Goal: Information Seeking & Learning: Learn about a topic

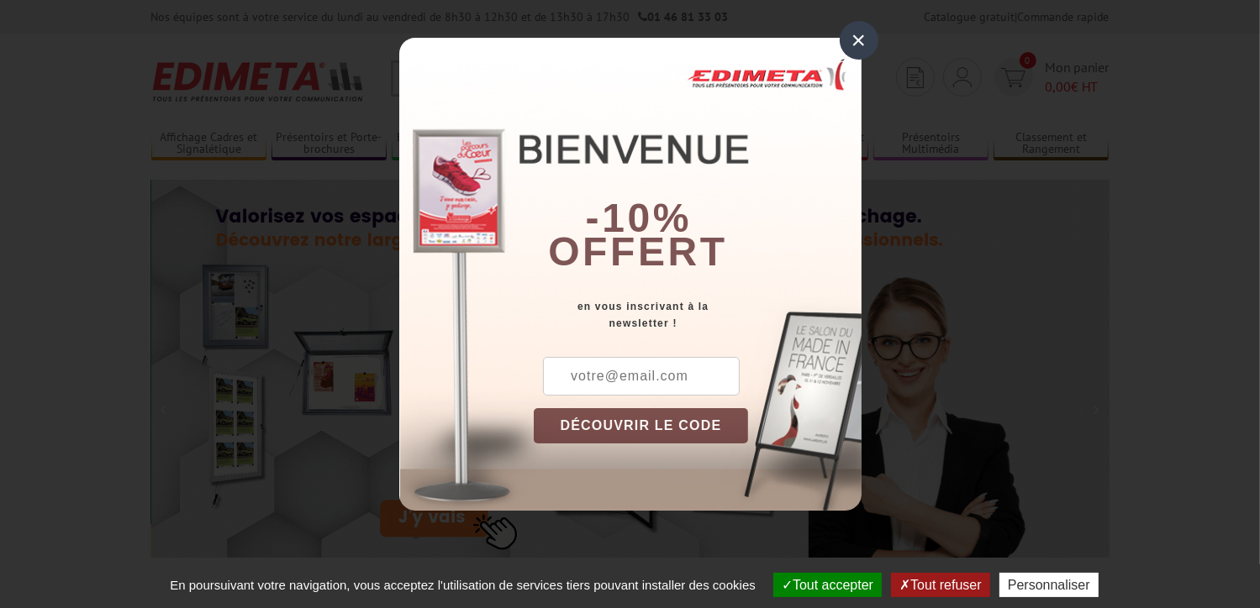
drag, startPoint x: 245, startPoint y: 423, endPoint x: 867, endPoint y: 42, distance: 729.5
click at [868, 43] on div "×" at bounding box center [858, 40] width 39 height 39
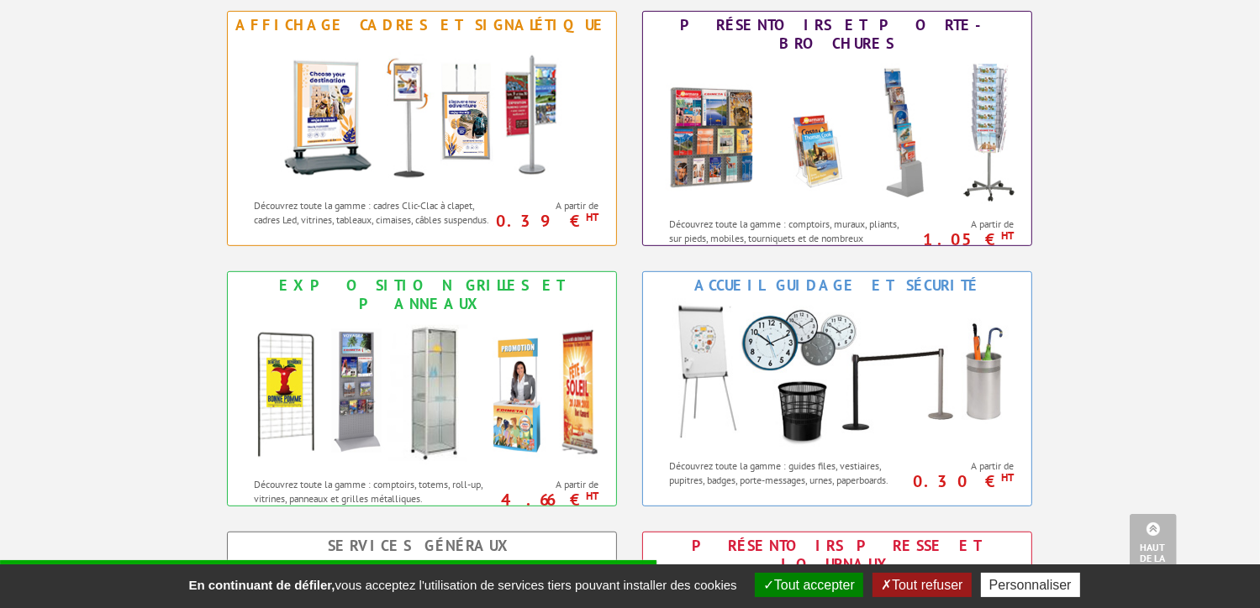
scroll to position [756, 0]
click at [501, 281] on div "Exposition Grilles et Panneaux" at bounding box center [422, 294] width 380 height 37
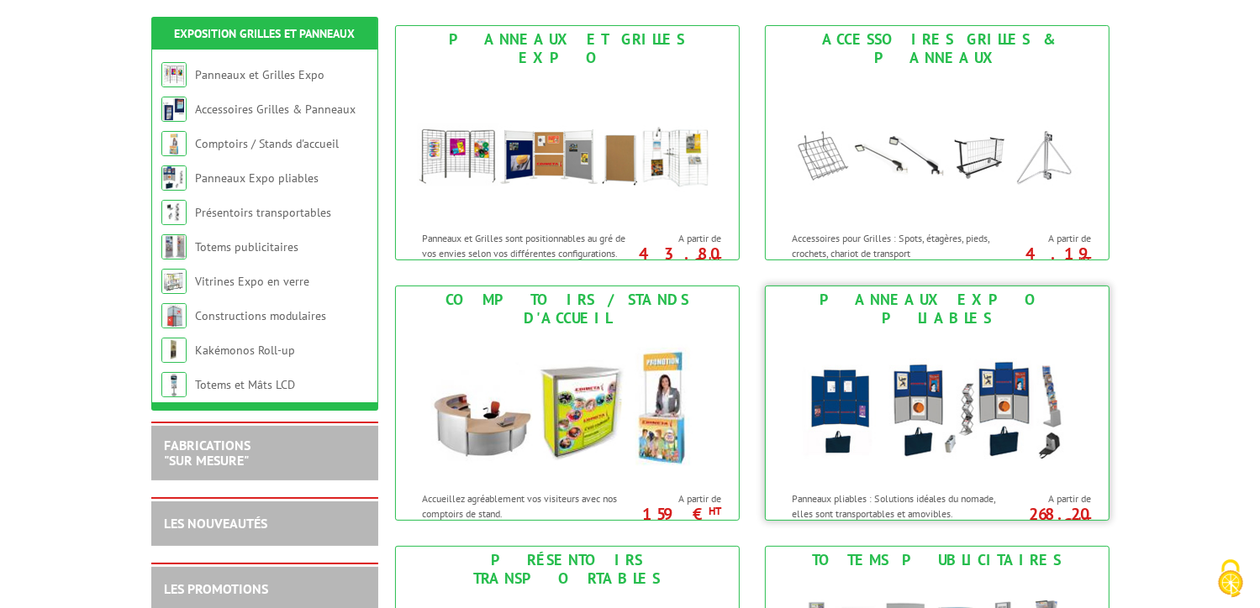
scroll to position [252, 0]
click at [603, 234] on p "Panneaux et Grilles sont positionnables au gré de vos envies selon vos différen…" at bounding box center [527, 244] width 208 height 29
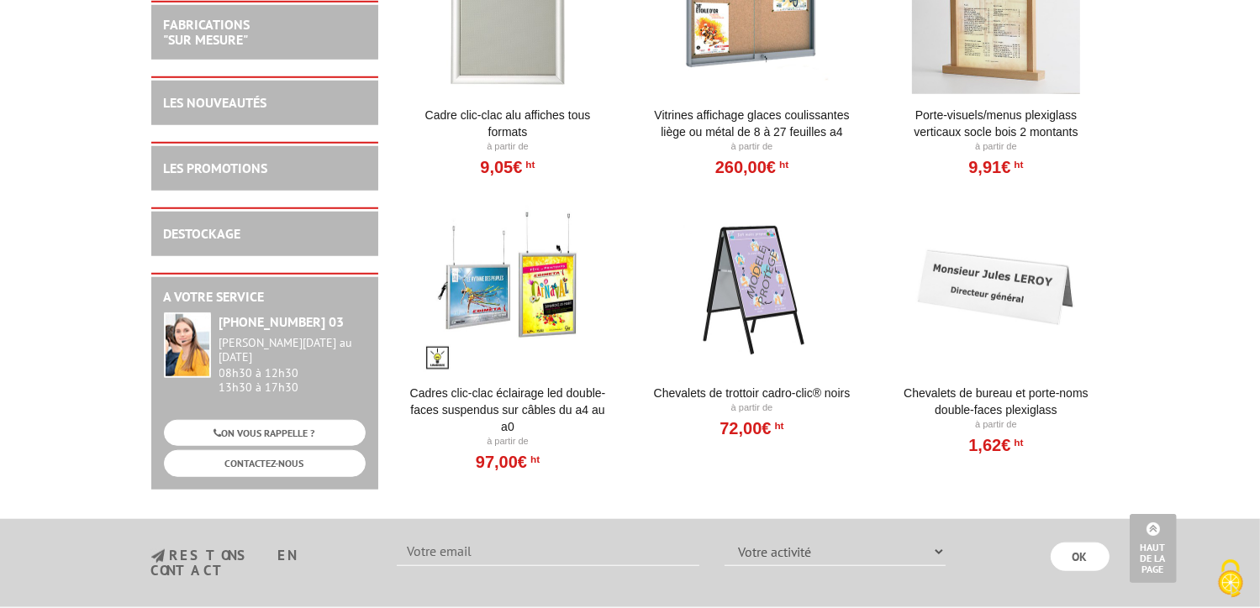
scroll to position [924, 0]
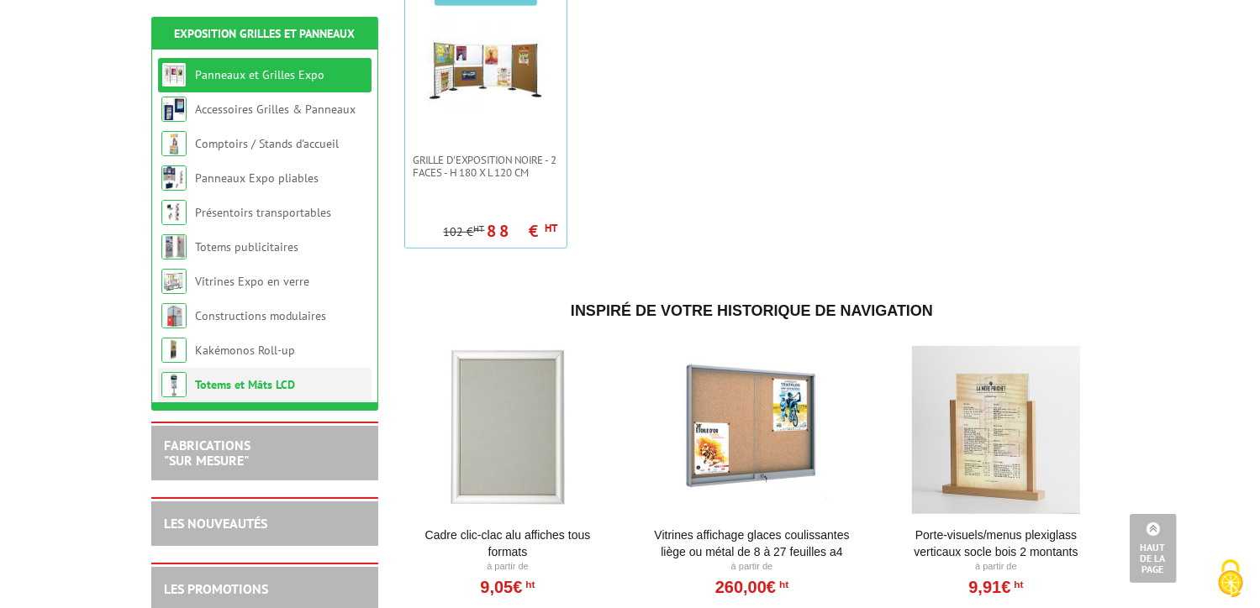
click at [272, 387] on link "Totems et Mâts LCD" at bounding box center [245, 384] width 100 height 15
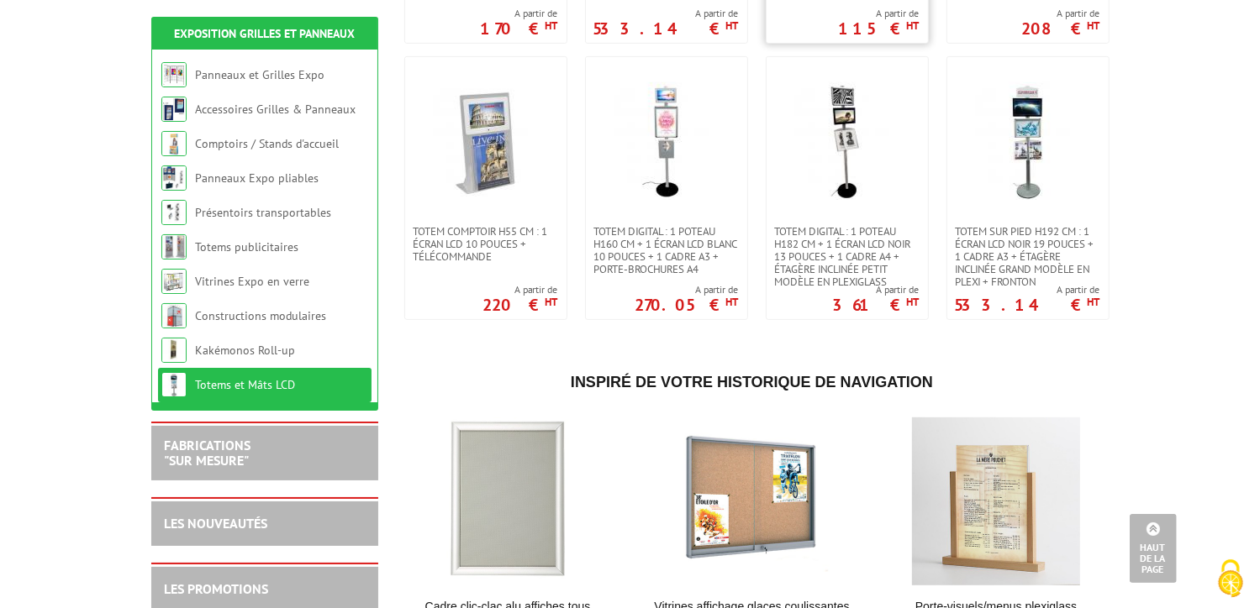
scroll to position [588, 0]
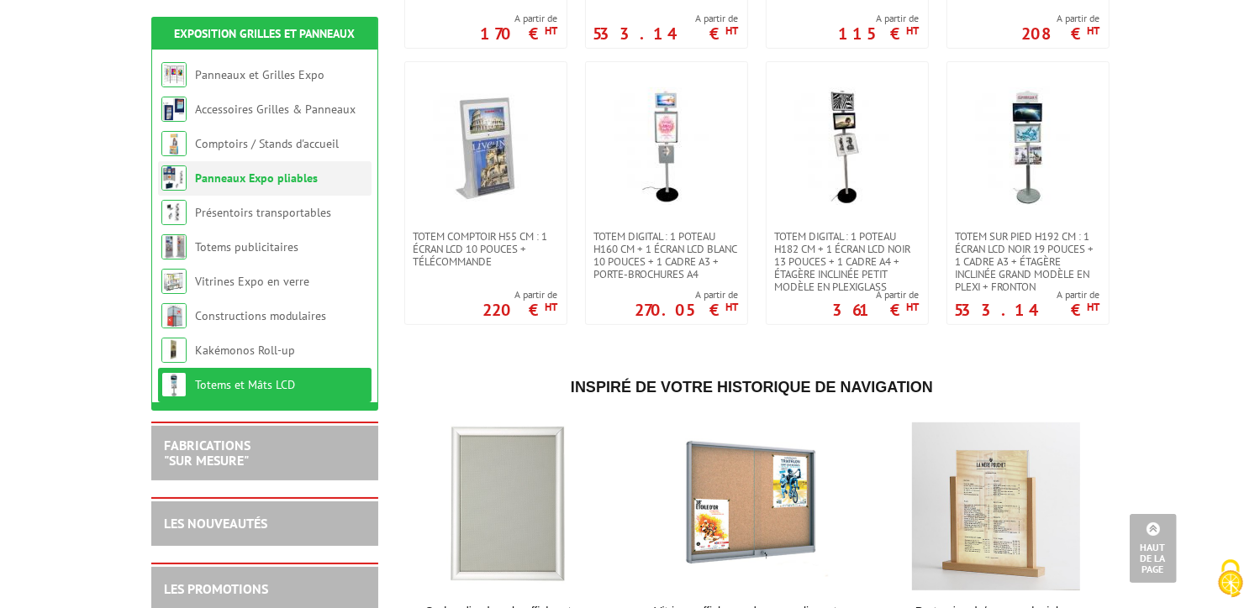
click at [329, 186] on li "Panneaux Expo pliables" at bounding box center [264, 178] width 213 height 34
click at [303, 182] on link "Panneaux Expo pliables" at bounding box center [256, 178] width 123 height 15
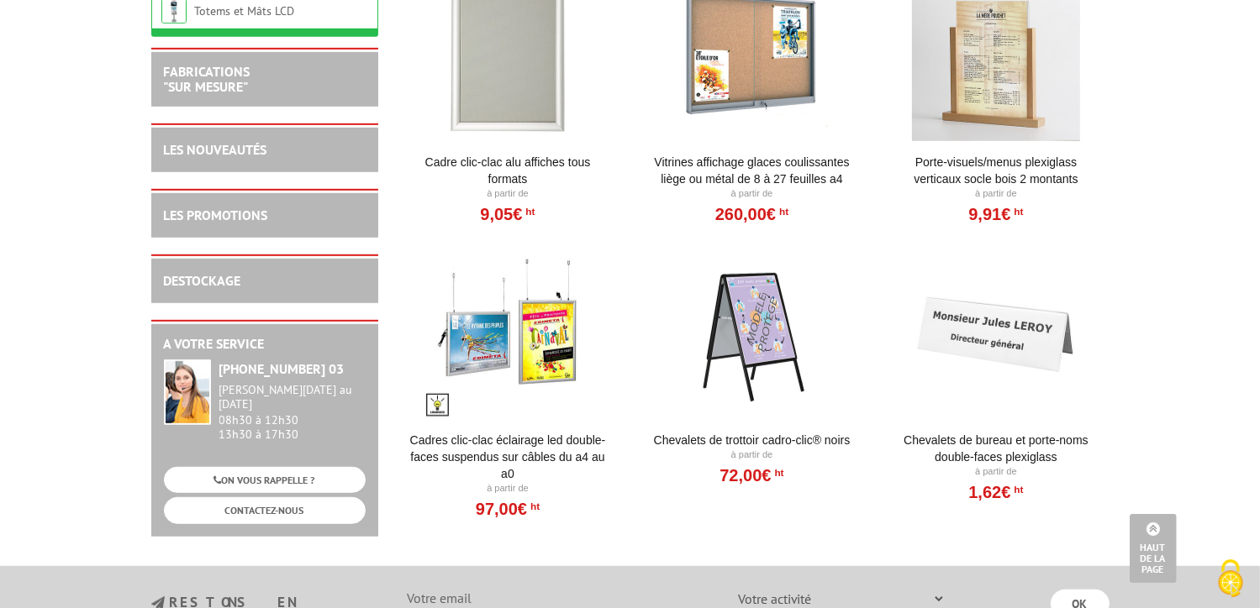
scroll to position [1092, 0]
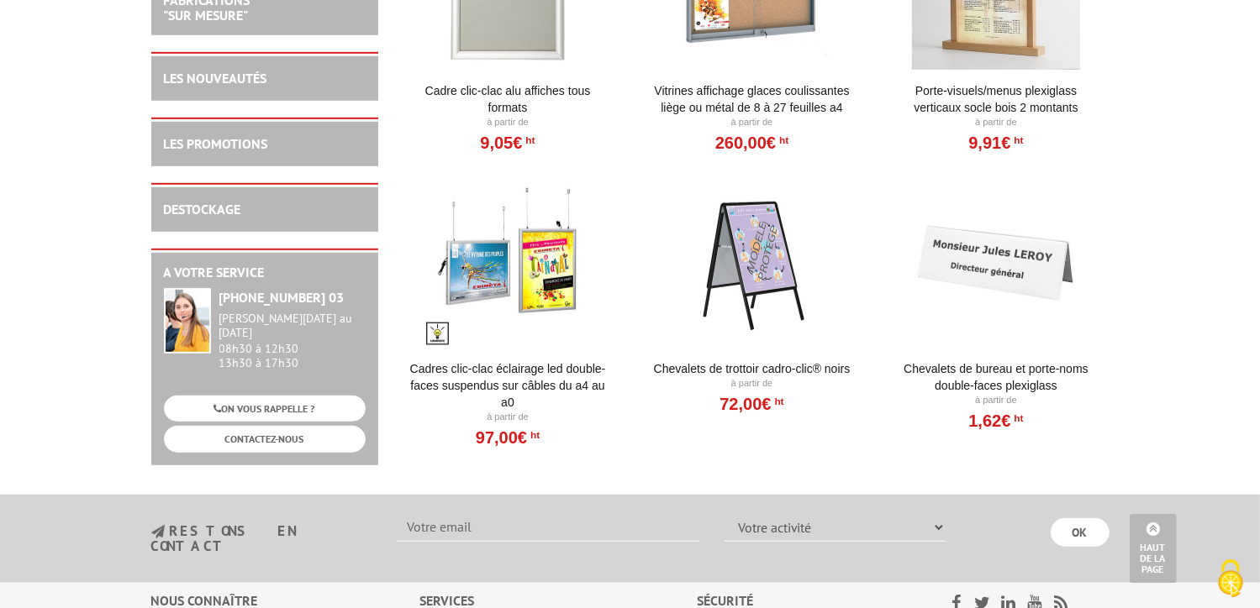
click at [534, 270] on div at bounding box center [508, 264] width 208 height 168
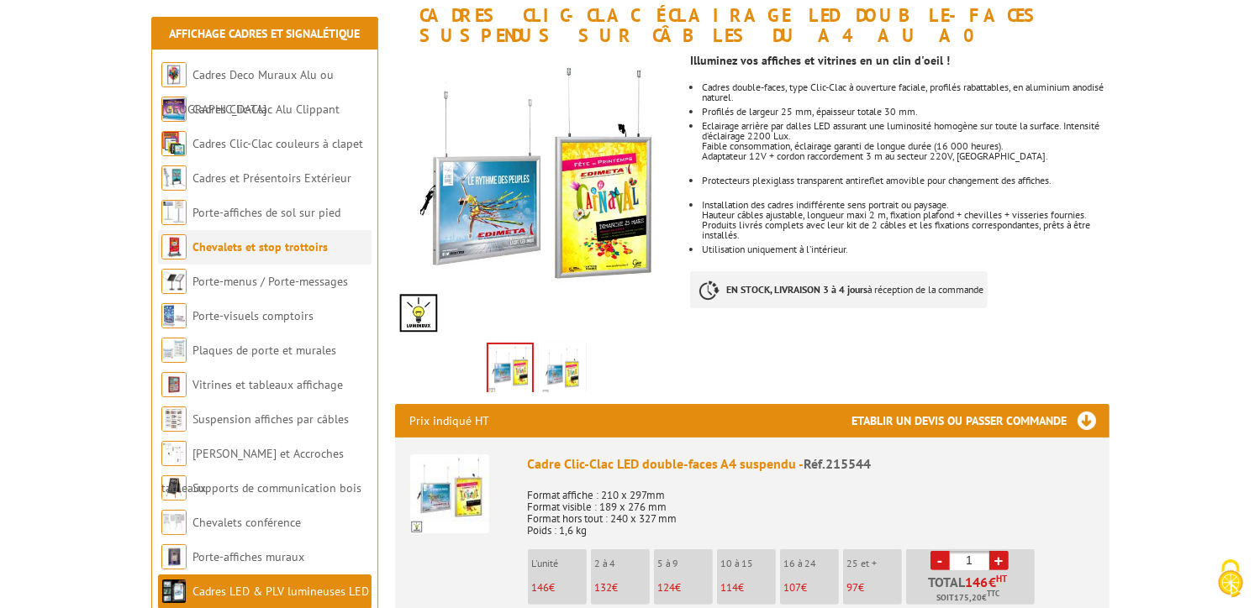
scroll to position [252, 0]
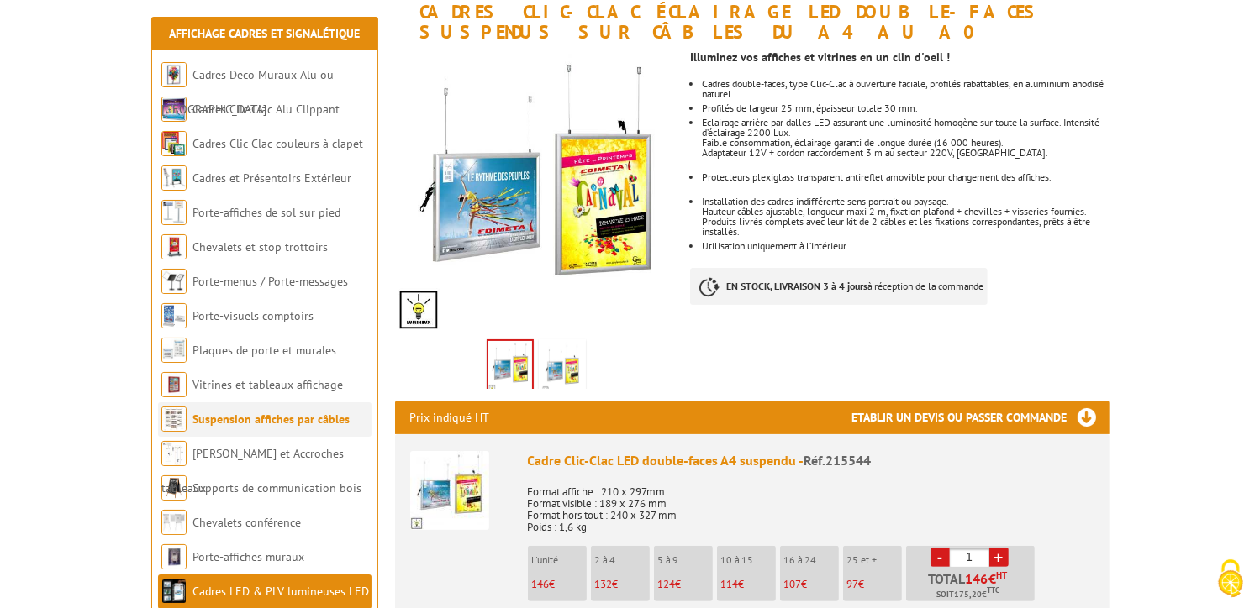
click at [252, 433] on li "Suspension affiches par câbles" at bounding box center [264, 419] width 213 height 34
click at [259, 429] on li "Suspension affiches par câbles" at bounding box center [264, 419] width 213 height 34
drag, startPoint x: 259, startPoint y: 429, endPoint x: 181, endPoint y: 419, distance: 77.9
click at [181, 419] on img at bounding box center [173, 419] width 25 height 25
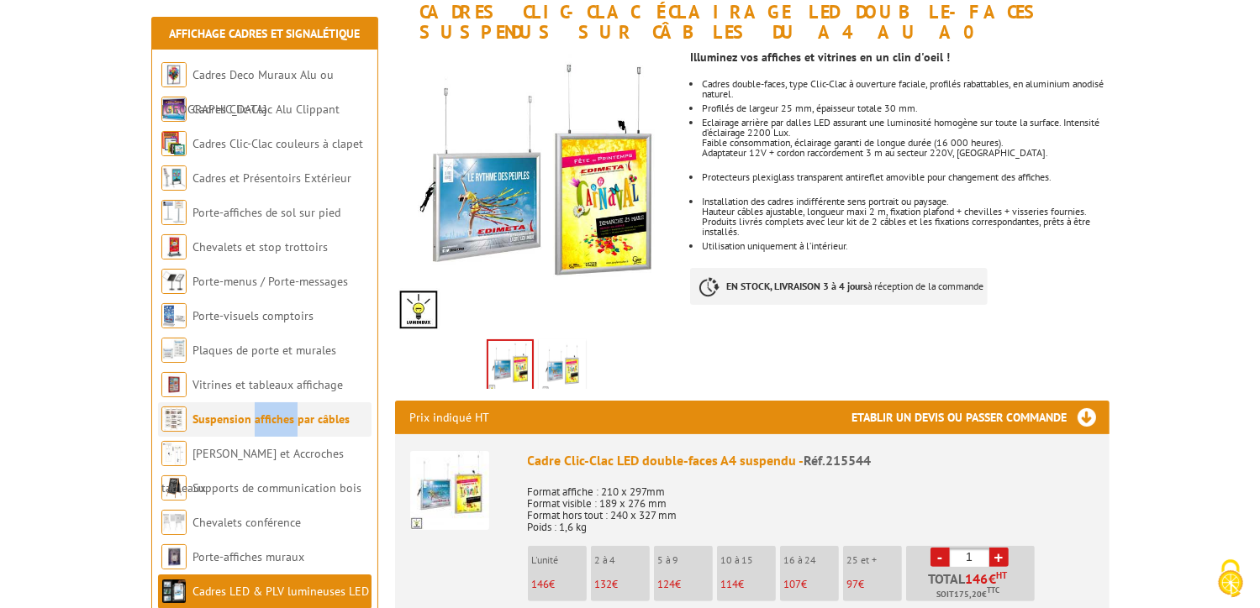
click at [181, 419] on img at bounding box center [173, 419] width 25 height 25
drag, startPoint x: 181, startPoint y: 419, endPoint x: 218, endPoint y: 410, distance: 38.1
click at [218, 410] on li "Suspension affiches par câbles" at bounding box center [264, 419] width 213 height 34
drag, startPoint x: 218, startPoint y: 410, endPoint x: 360, endPoint y: 428, distance: 142.3
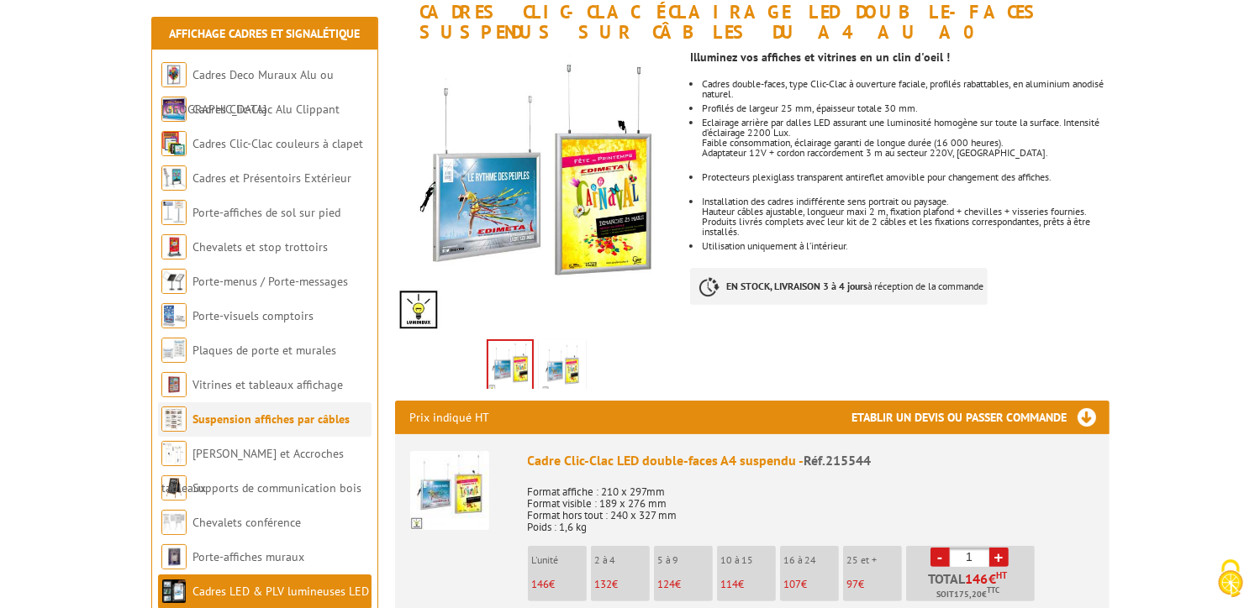
click at [360, 428] on li "Suspension affiches par câbles" at bounding box center [264, 419] width 213 height 34
click at [281, 424] on link "Suspension affiches par câbles" at bounding box center [270, 419] width 157 height 15
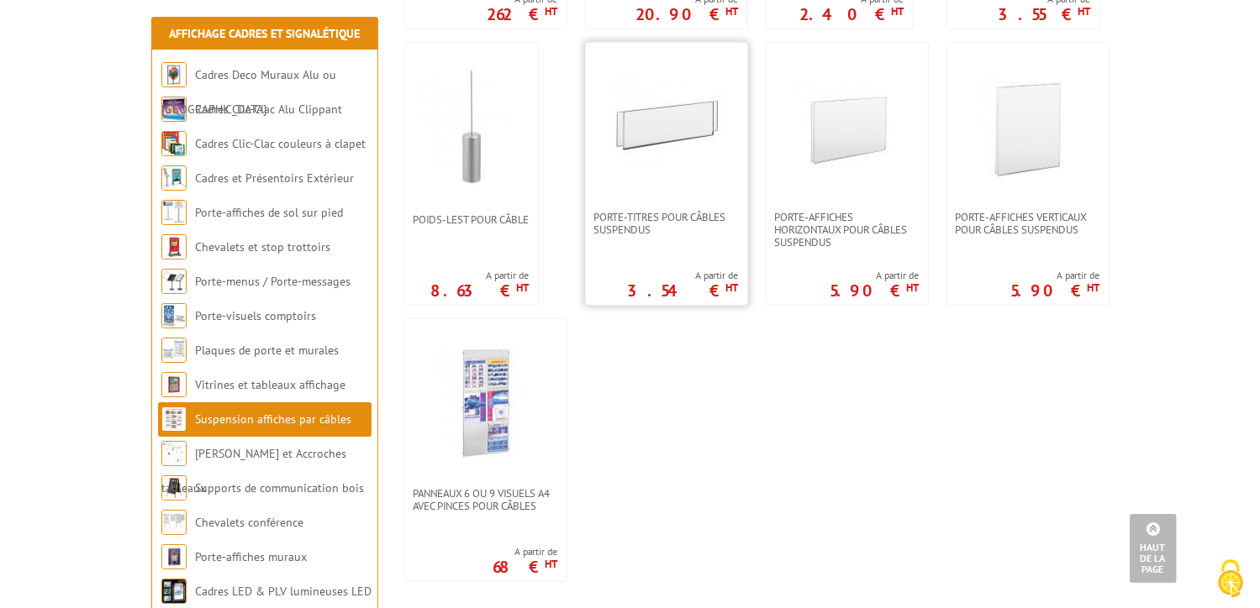
scroll to position [1428, 0]
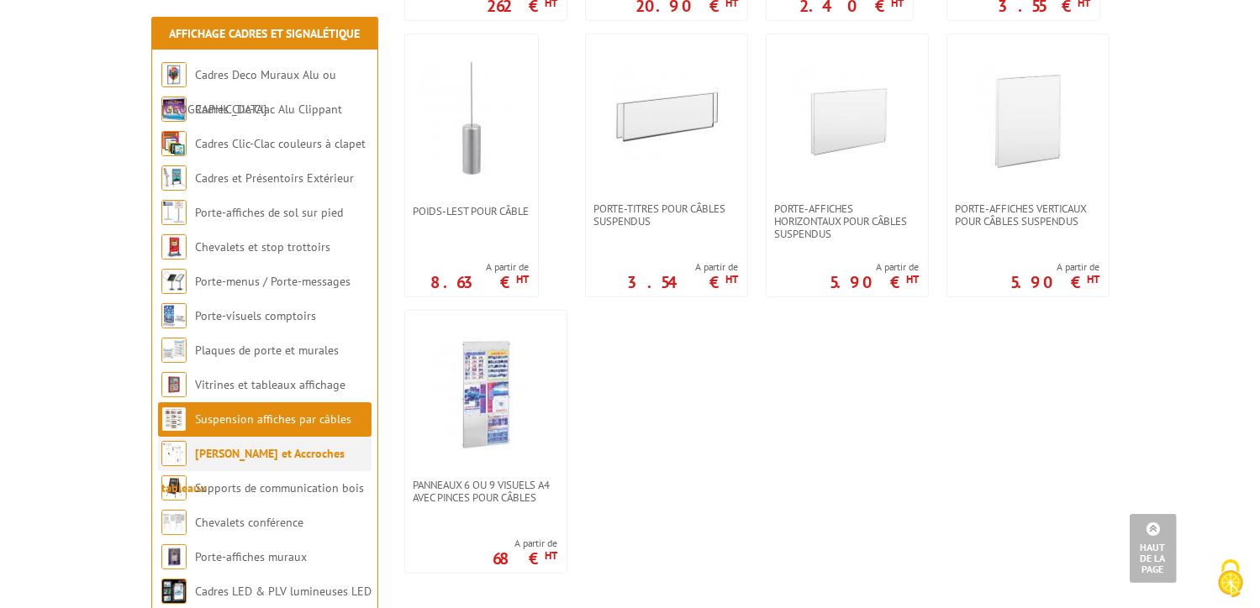
click at [250, 450] on link "[PERSON_NAME] et Accroches tableaux" at bounding box center [252, 471] width 183 height 50
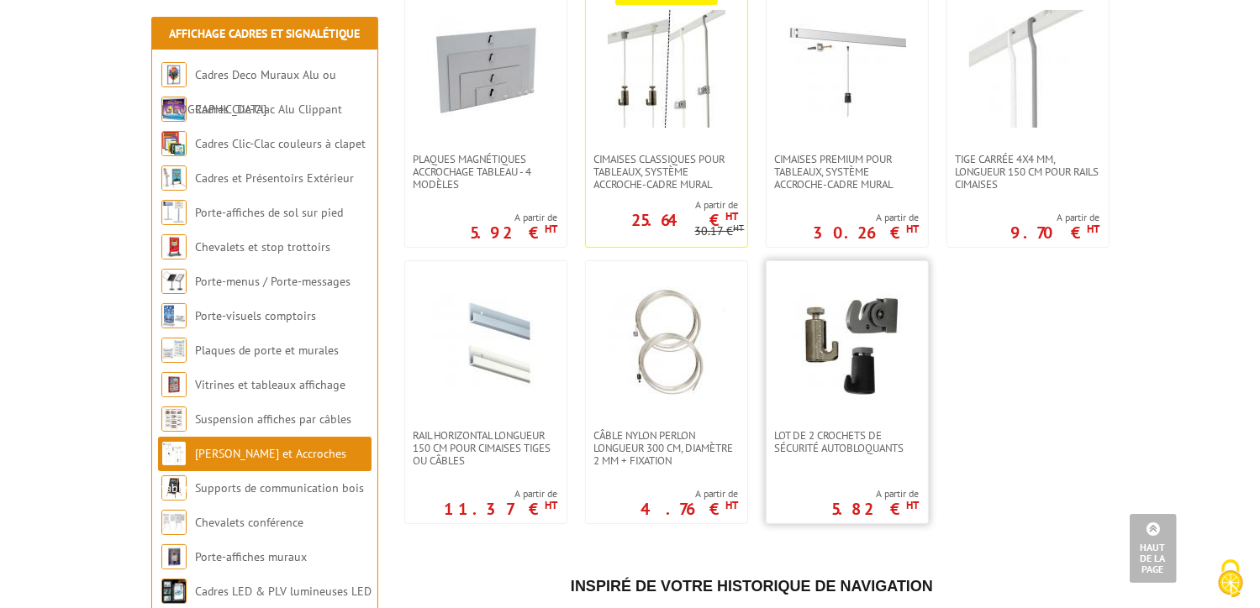
scroll to position [168, 0]
